Goal: Check status

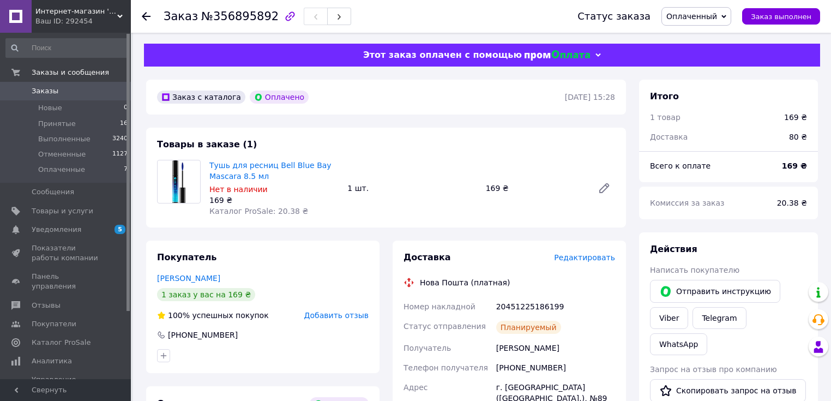
scroll to position [175, 0]
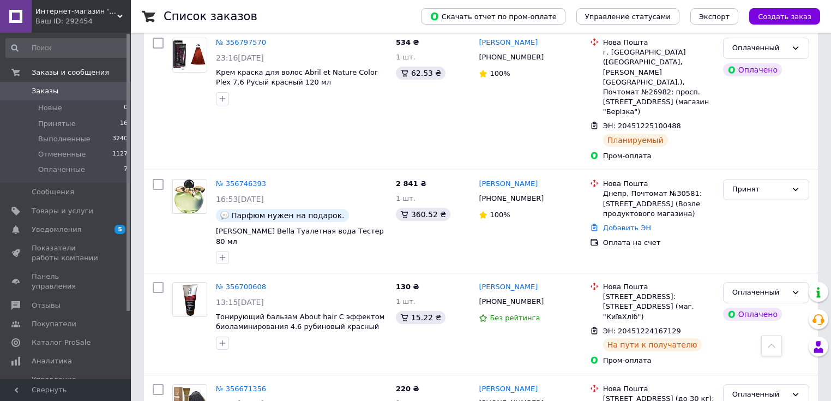
scroll to position [654, 0]
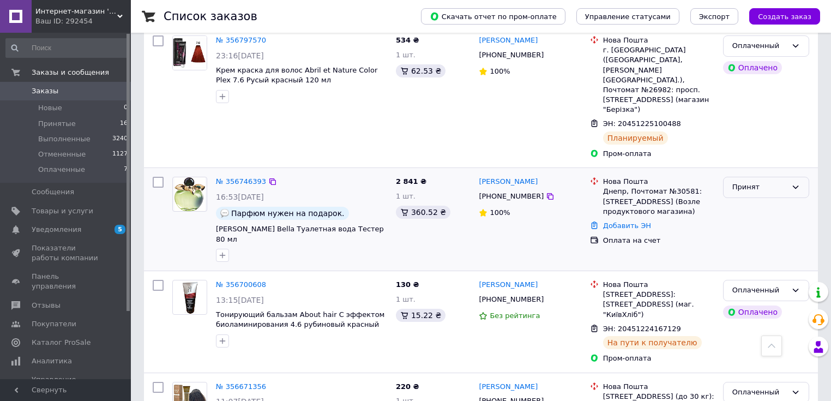
click at [790, 177] on div "Принят" at bounding box center [766, 187] width 86 height 21
drag, startPoint x: 774, startPoint y: 214, endPoint x: 685, endPoint y: 209, distance: 89.5
click at [685, 209] on div "№ 356746393 16:53[DATE] Парфюм нужен на подарок. [PERSON_NAME] Bella Туалетная …" at bounding box center [480, 219] width 665 height 94
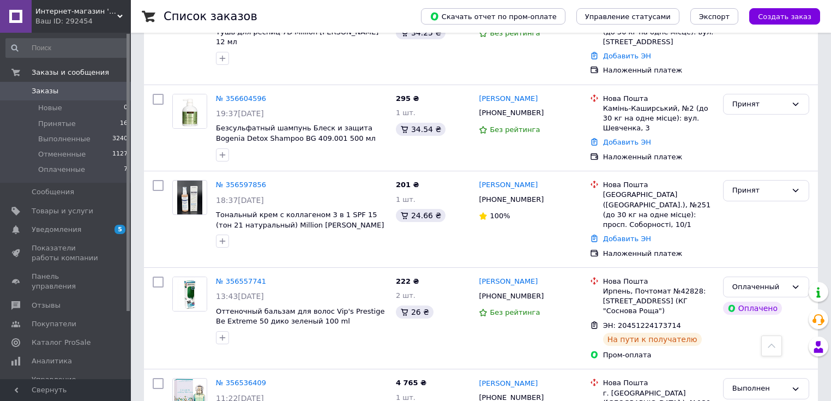
scroll to position [1134, 0]
